Goal: Navigation & Orientation: Find specific page/section

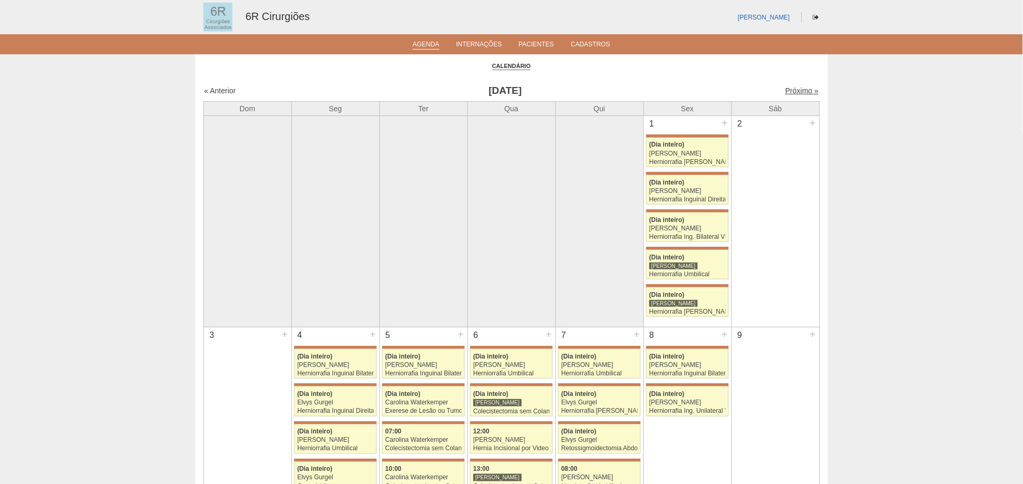
click at [789, 88] on link "Próximo »" at bounding box center [801, 90] width 33 height 8
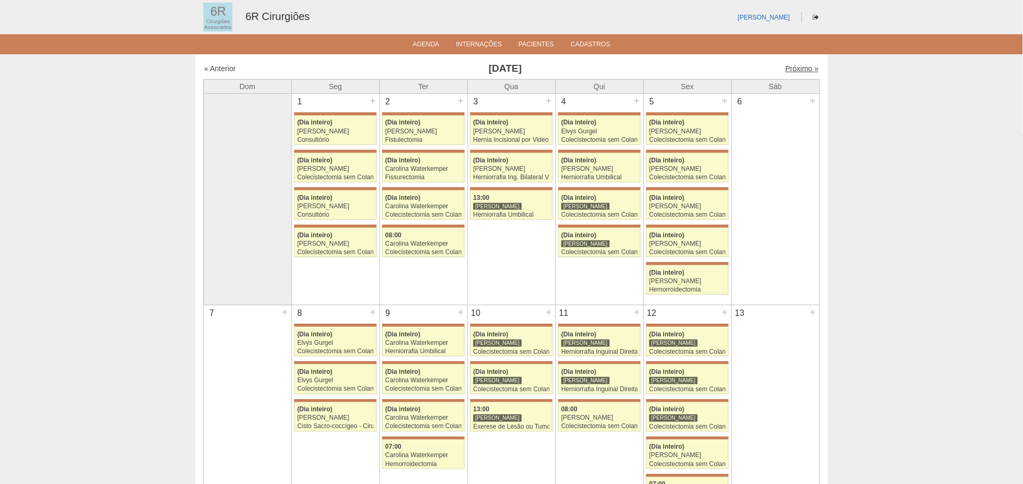
click at [793, 69] on link "Próximo »" at bounding box center [801, 68] width 33 height 8
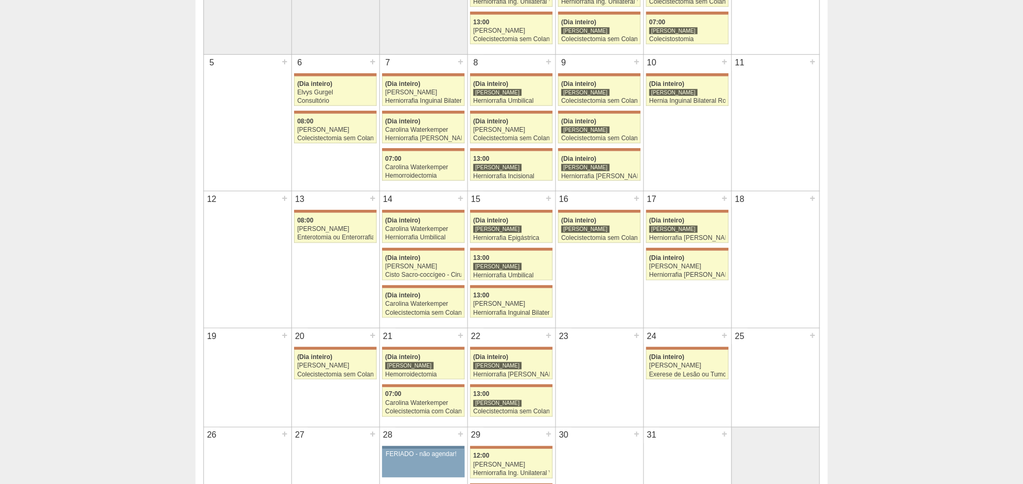
scroll to position [234, 0]
